Goal: Transaction & Acquisition: Purchase product/service

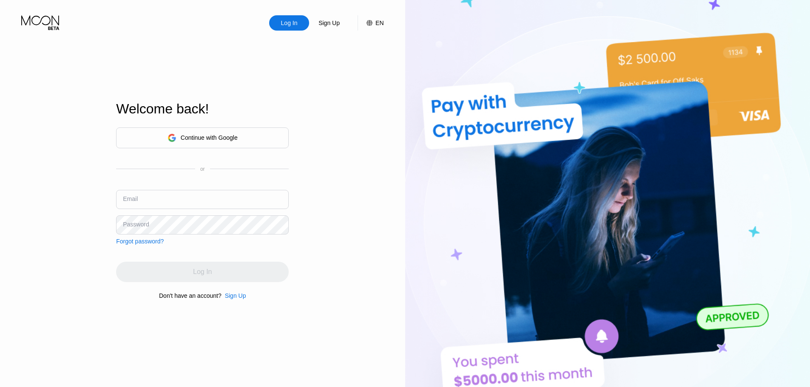
click at [211, 187] on div "Continue with Google or Email Password Forgot password?" at bounding box center [202, 186] width 173 height 117
click at [213, 201] on input "text" at bounding box center [202, 199] width 173 height 19
paste input "[EMAIL_ADDRESS][DOMAIN_NAME]"
type input "[EMAIL_ADDRESS][DOMAIN_NAME]"
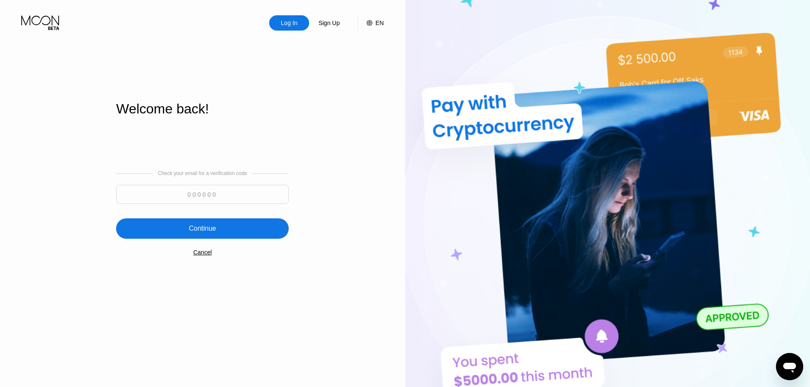
click at [228, 196] on input at bounding box center [202, 194] width 173 height 19
paste input "809069"
type input "809069"
click at [238, 218] on div "Check your email for a verification code 809069 Continue Cancel" at bounding box center [202, 213] width 173 height 173
click at [236, 227] on div "Continue" at bounding box center [202, 228] width 173 height 20
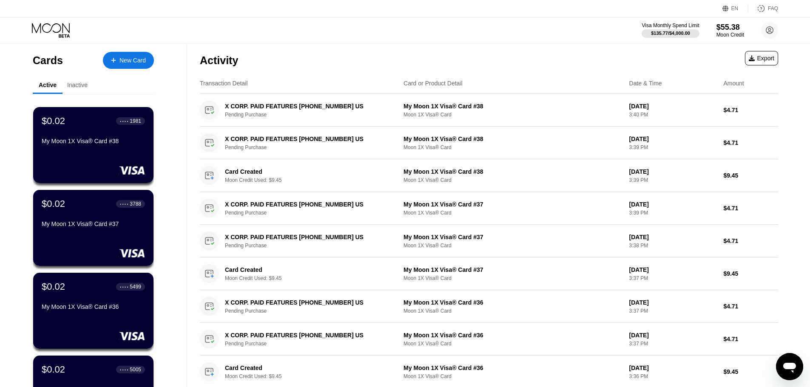
click at [133, 60] on div "New Card" at bounding box center [132, 60] width 26 height 7
click at [133, 61] on div "New Card" at bounding box center [132, 60] width 26 height 7
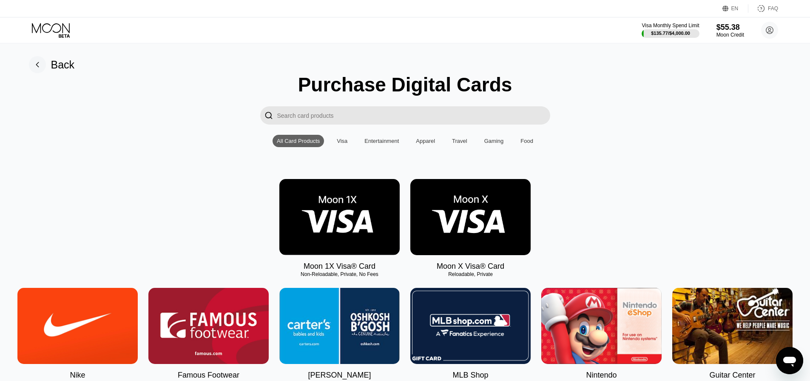
click at [341, 211] on img at bounding box center [339, 217] width 120 height 76
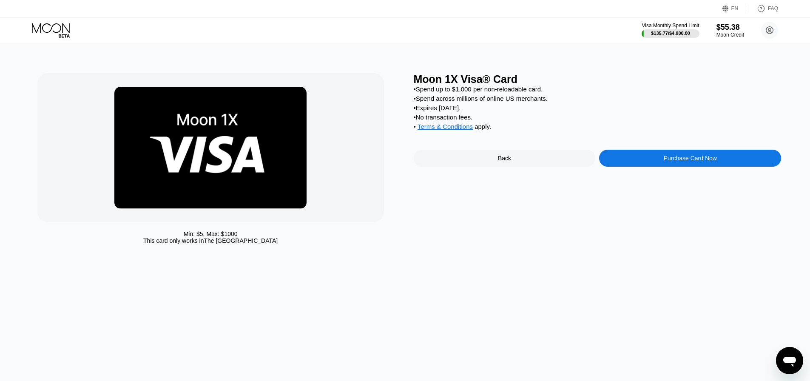
click at [394, 160] on div "Purchase Card Now" at bounding box center [690, 158] width 182 height 17
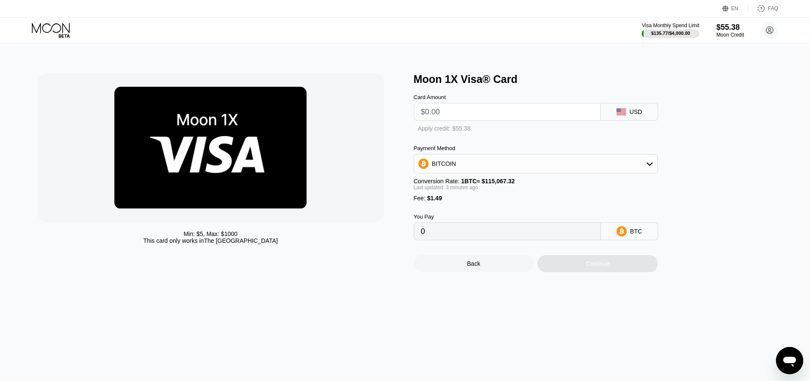
click at [394, 113] on input "text" at bounding box center [507, 111] width 173 height 17
type input "$1"
type input "0.00002164"
type input "$12"
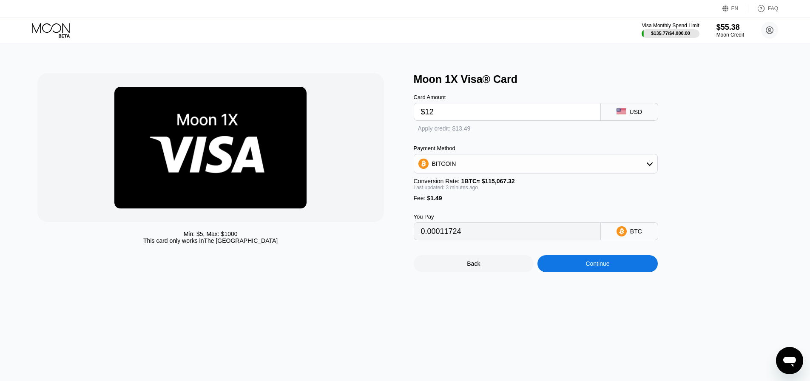
type input "0.00011727"
type input "$12.5"
type input "0.00012162"
type input "$12.5"
click at [394, 130] on div "Apply credit: $13.99" at bounding box center [452, 128] width 53 height 7
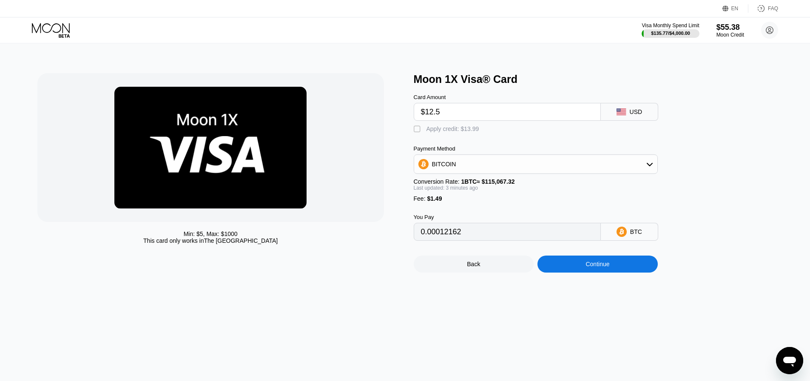
type input "0"
click at [394, 272] on div "Continue" at bounding box center [597, 263] width 120 height 17
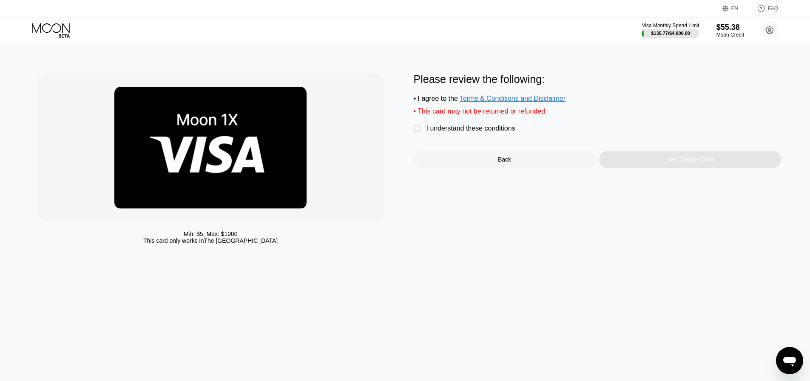
click at [394, 132] on div "I understand these conditions" at bounding box center [470, 129] width 89 height 8
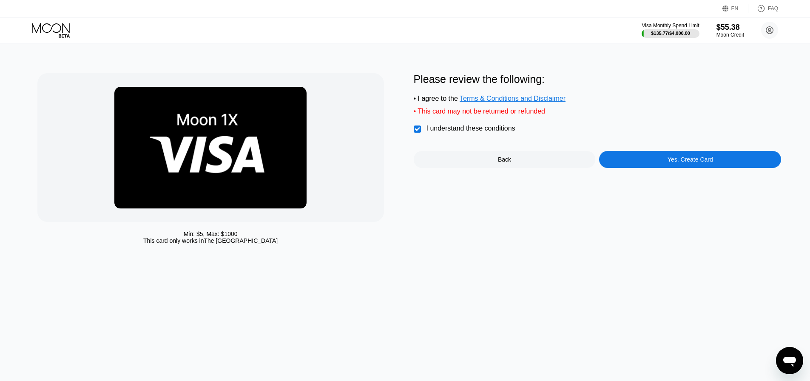
click at [394, 156] on div "Please review the following: • I agree to the Terms & Conditions and Disclaimer…" at bounding box center [598, 120] width 368 height 95
click at [394, 164] on div "Yes, Create Card" at bounding box center [690, 159] width 182 height 17
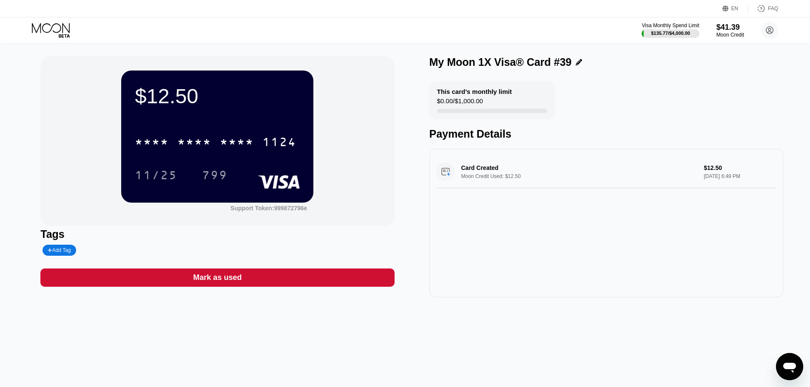
click at [199, 143] on div "* * * *" at bounding box center [194, 143] width 34 height 14
click at [57, 24] on icon at bounding box center [52, 30] width 40 height 15
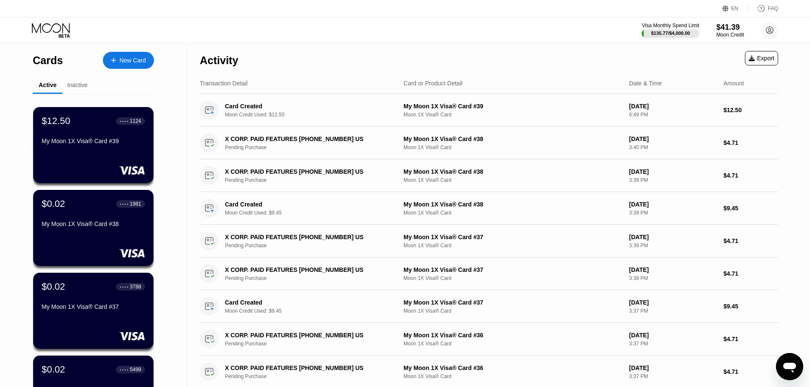
click at [140, 63] on div "New Card" at bounding box center [132, 60] width 26 height 7
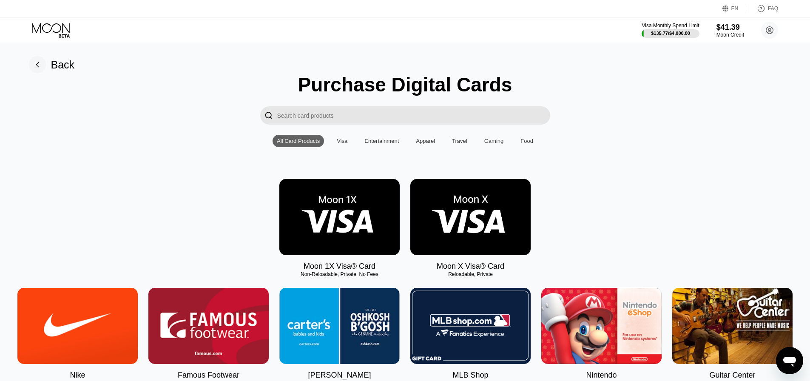
click at [372, 250] on img at bounding box center [339, 217] width 120 height 76
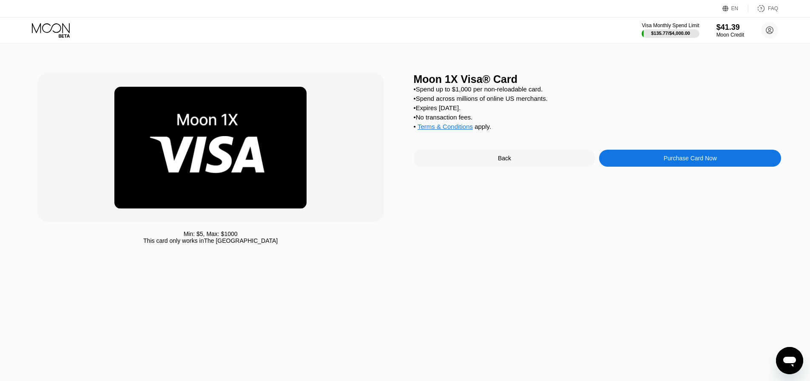
click at [630, 165] on div "Purchase Card Now" at bounding box center [690, 158] width 182 height 17
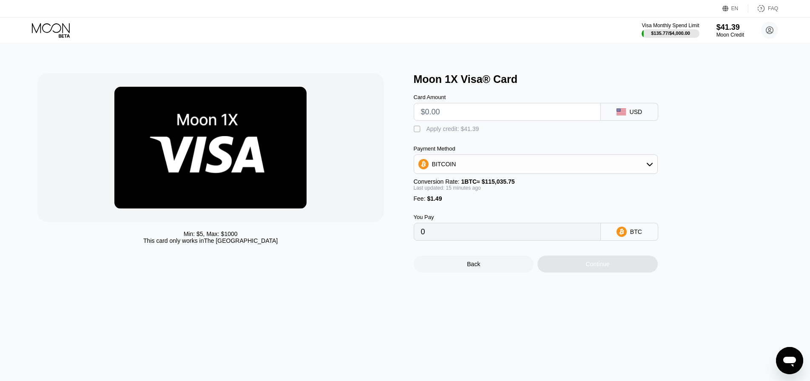
click at [499, 111] on input "text" at bounding box center [507, 111] width 173 height 17
click at [479, 113] on input "text" at bounding box center [507, 111] width 173 height 17
type input "$3"
type input "0.00003904"
type input "$31"
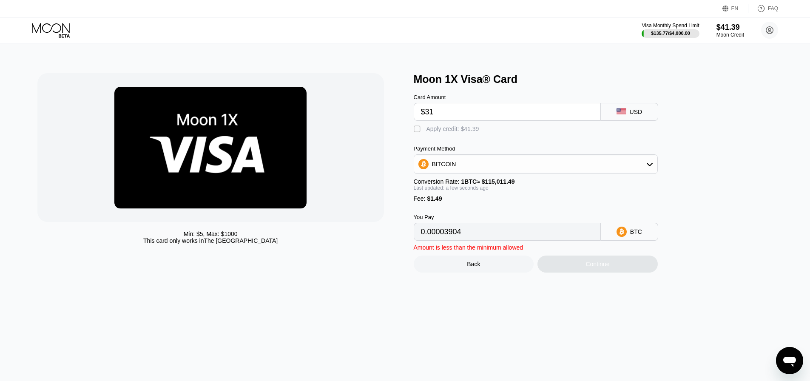
type input "0.00028250"
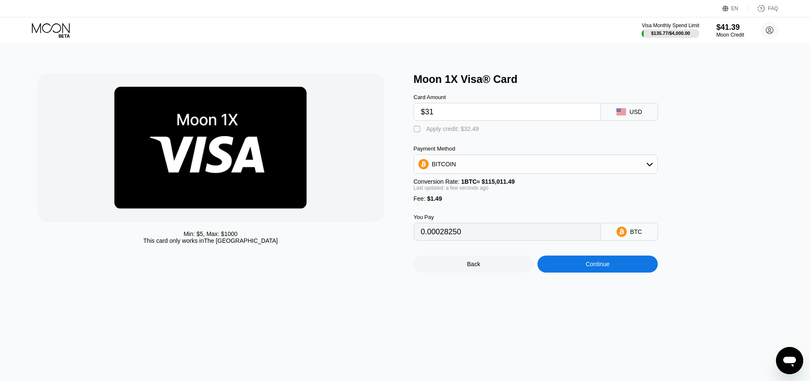
type input "$31"
click at [456, 129] on div "Apply credit: $32.49" at bounding box center [452, 128] width 53 height 7
type input "0"
click at [590, 267] on div "Continue" at bounding box center [597, 264] width 24 height 7
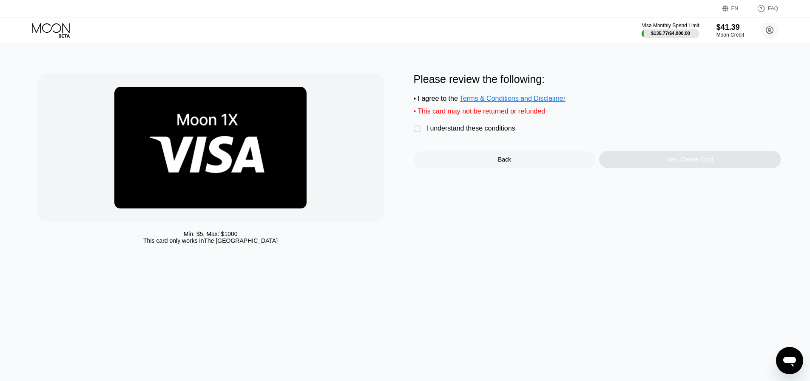
click at [473, 131] on div "I understand these conditions" at bounding box center [470, 129] width 89 height 8
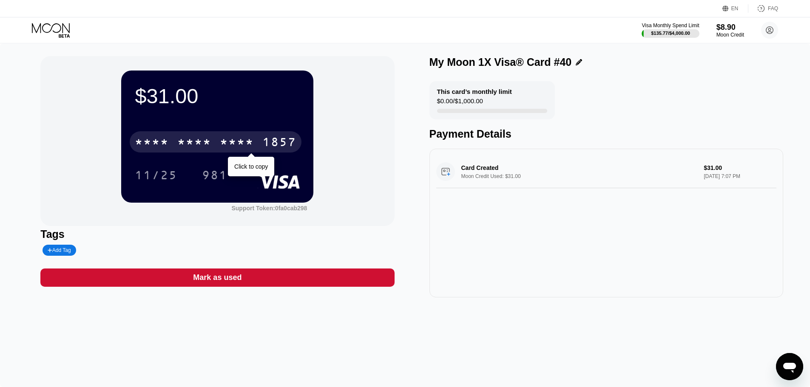
click at [235, 145] on div "* * * *" at bounding box center [237, 143] width 34 height 14
